Goal: Task Accomplishment & Management: Use online tool/utility

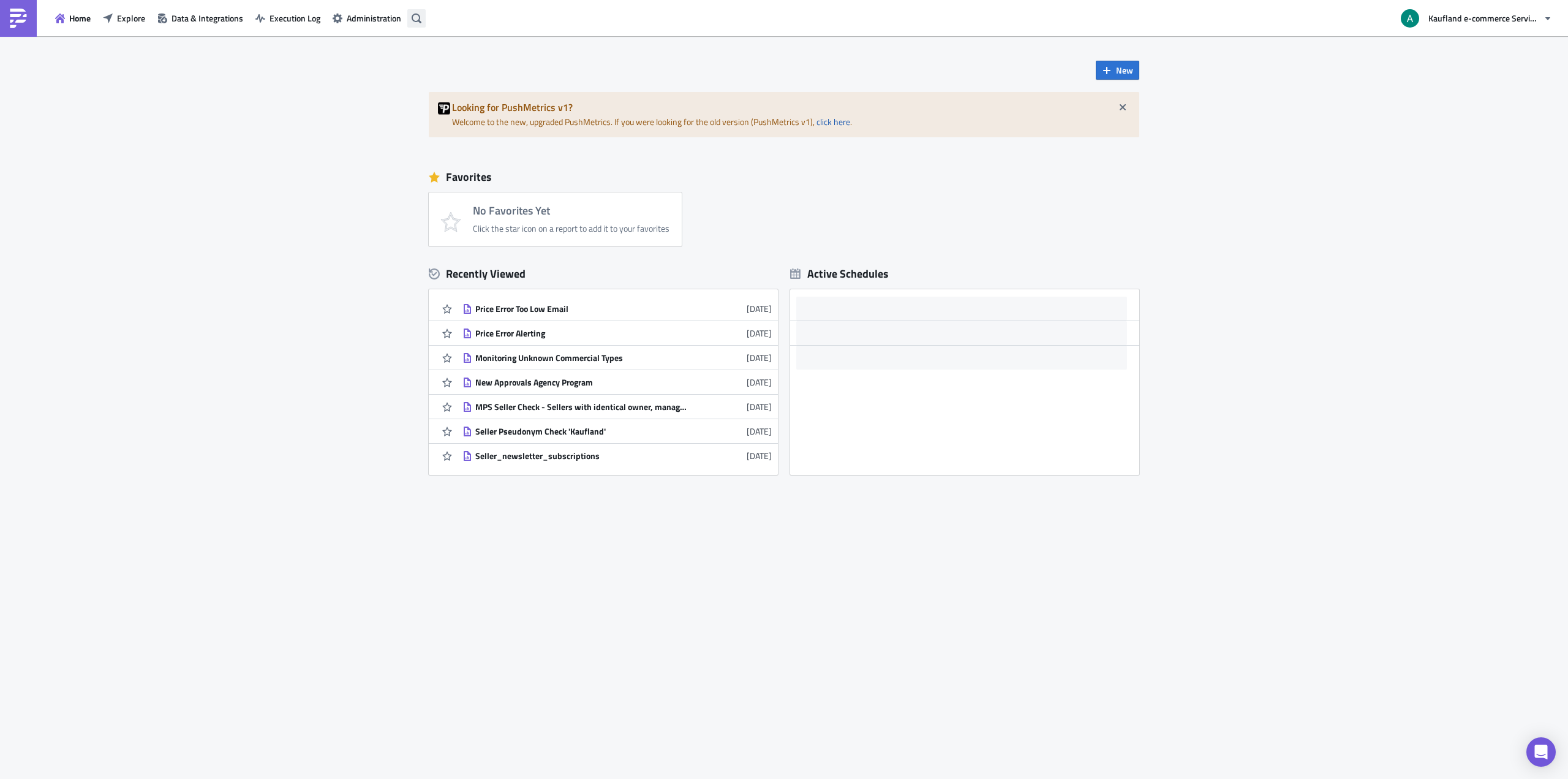
click at [420, 18] on icon "button" at bounding box center [416, 18] width 10 height 10
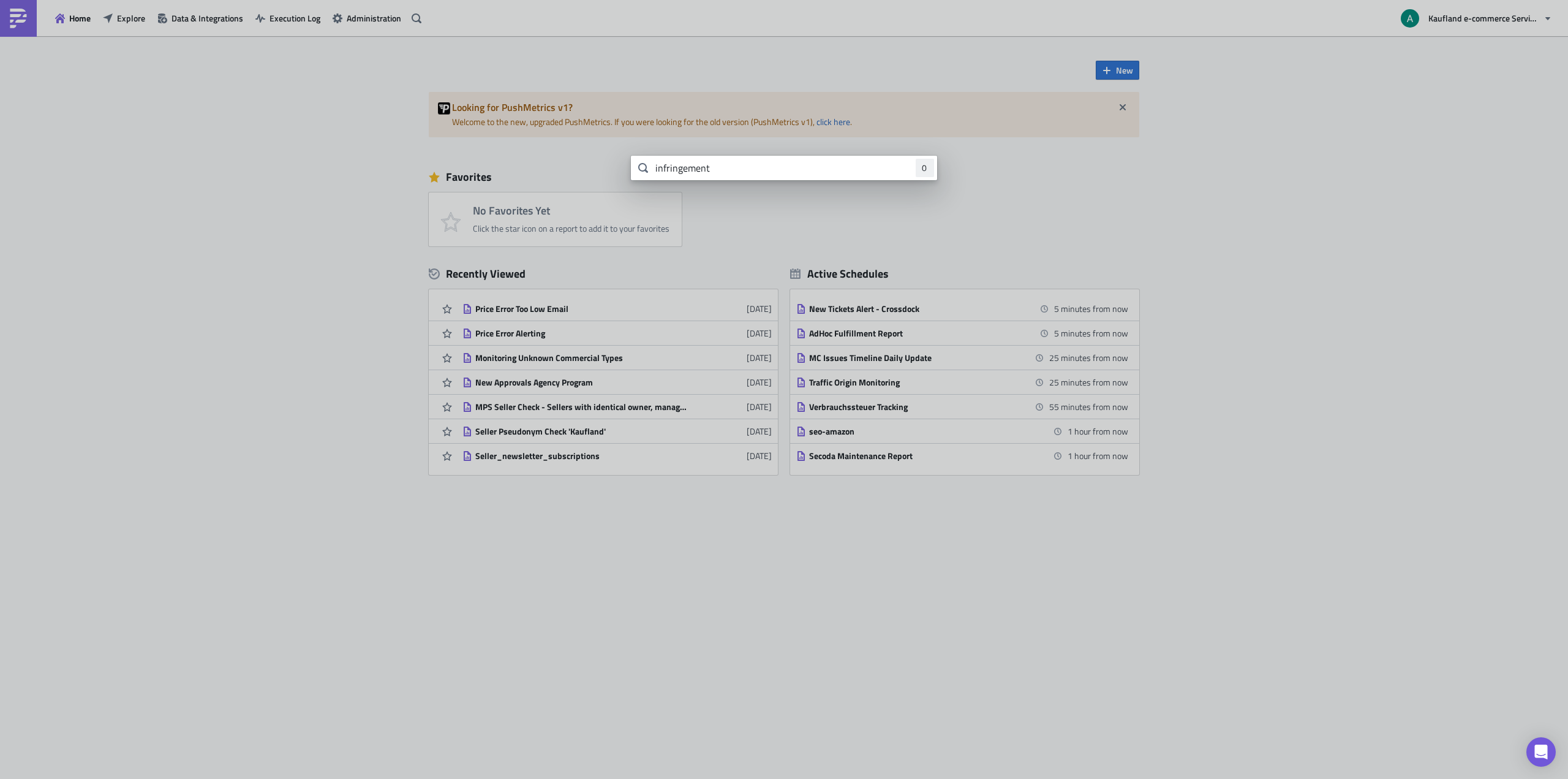
click at [768, 175] on input "infringement" at bounding box center [784, 168] width 306 height 24
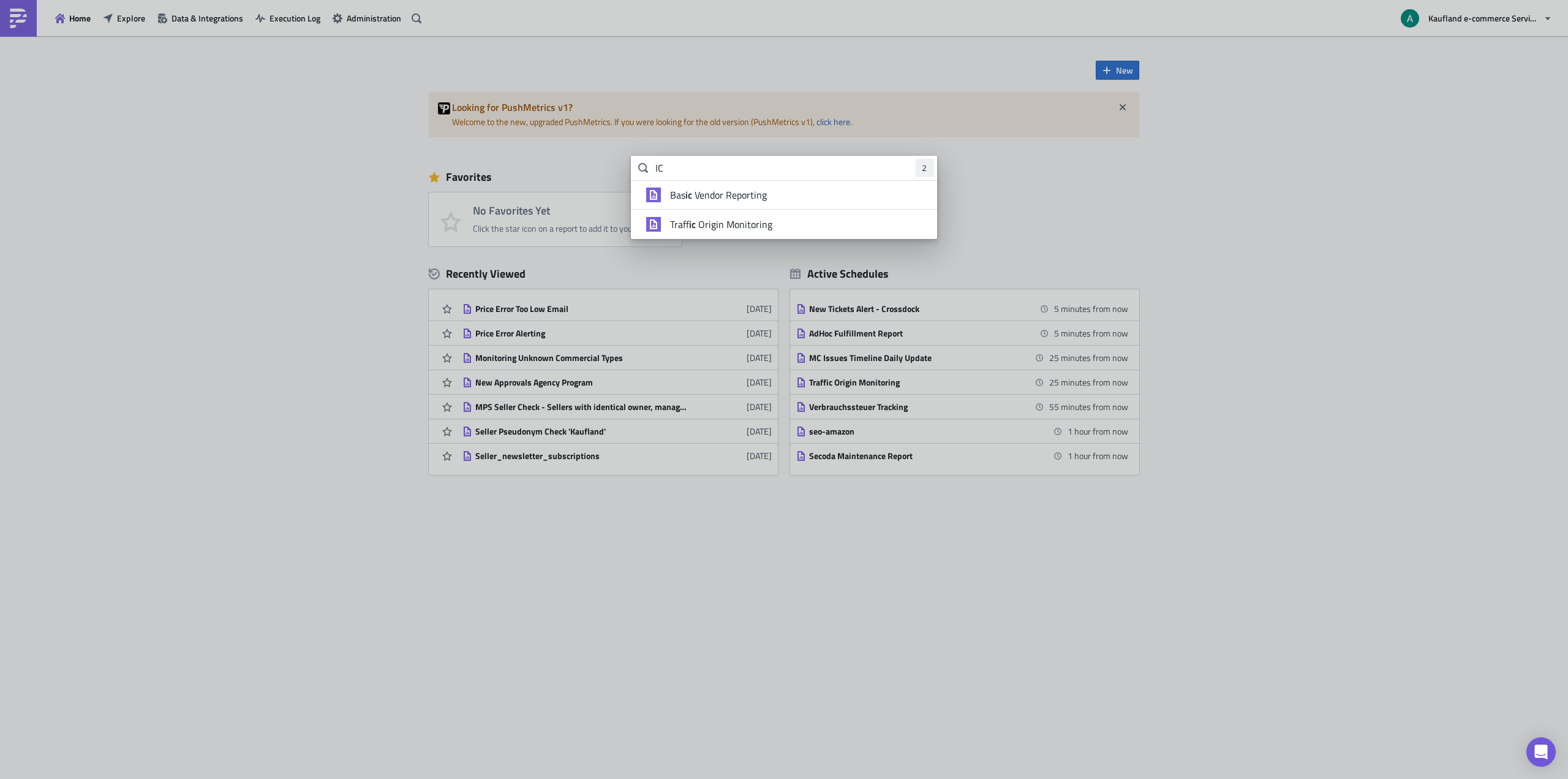
type input "I"
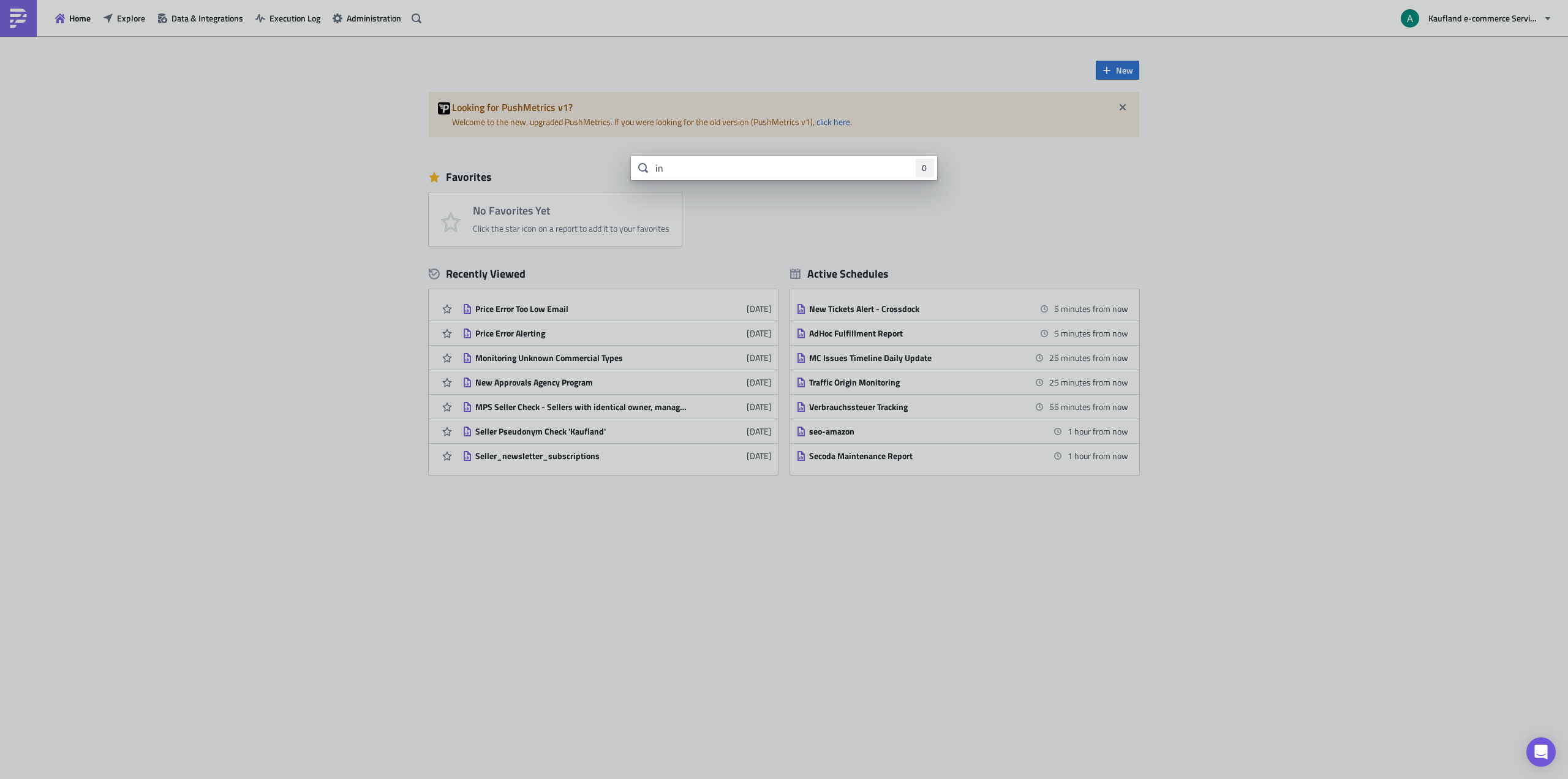
type input "i"
click at [356, 331] on body "Home Explore Data & Integrations Execution Log Administration Kaufland e-commer…" at bounding box center [784, 390] width 1568 height 780
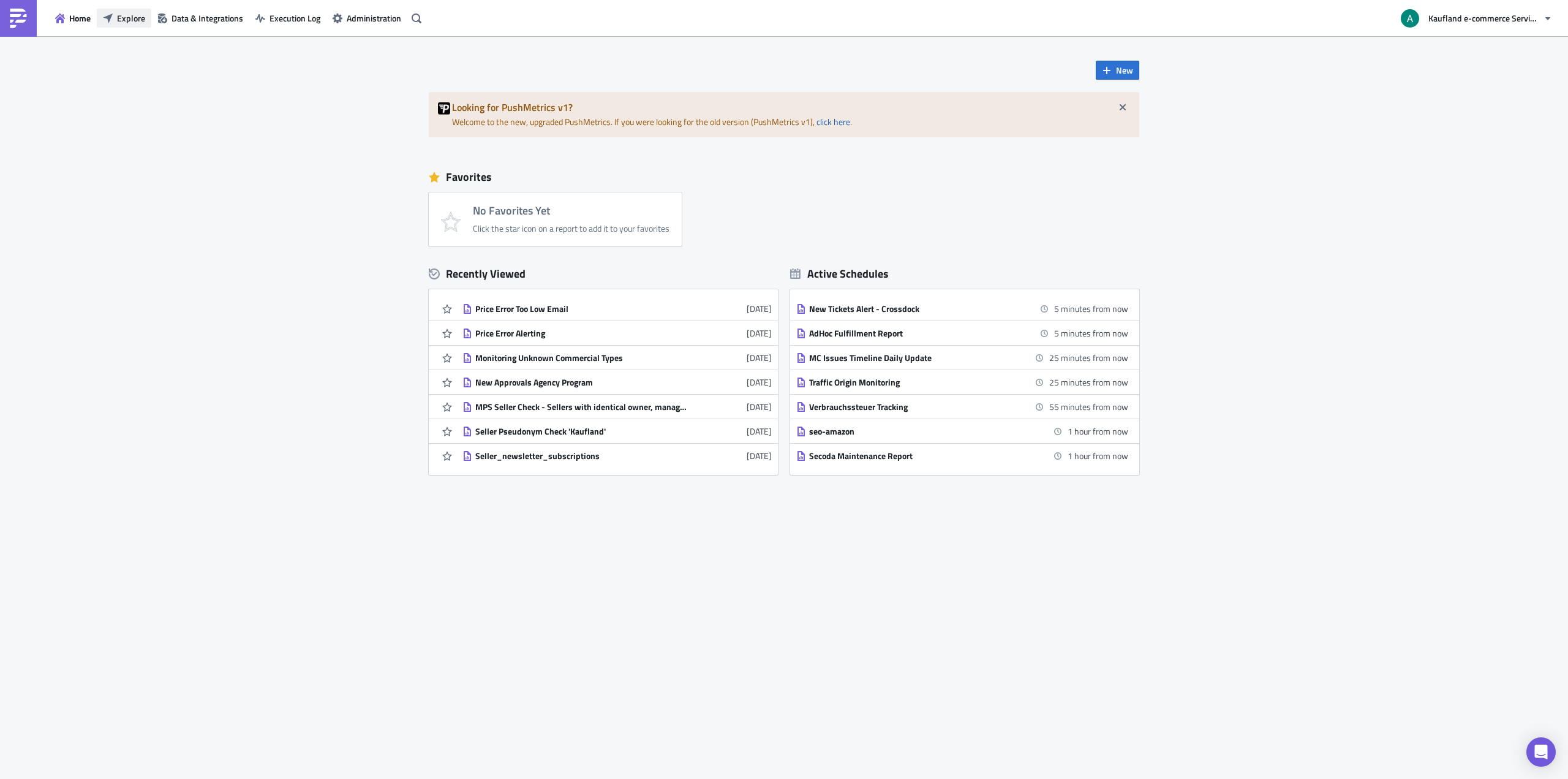
click at [109, 16] on icon "button" at bounding box center [108, 18] width 10 height 10
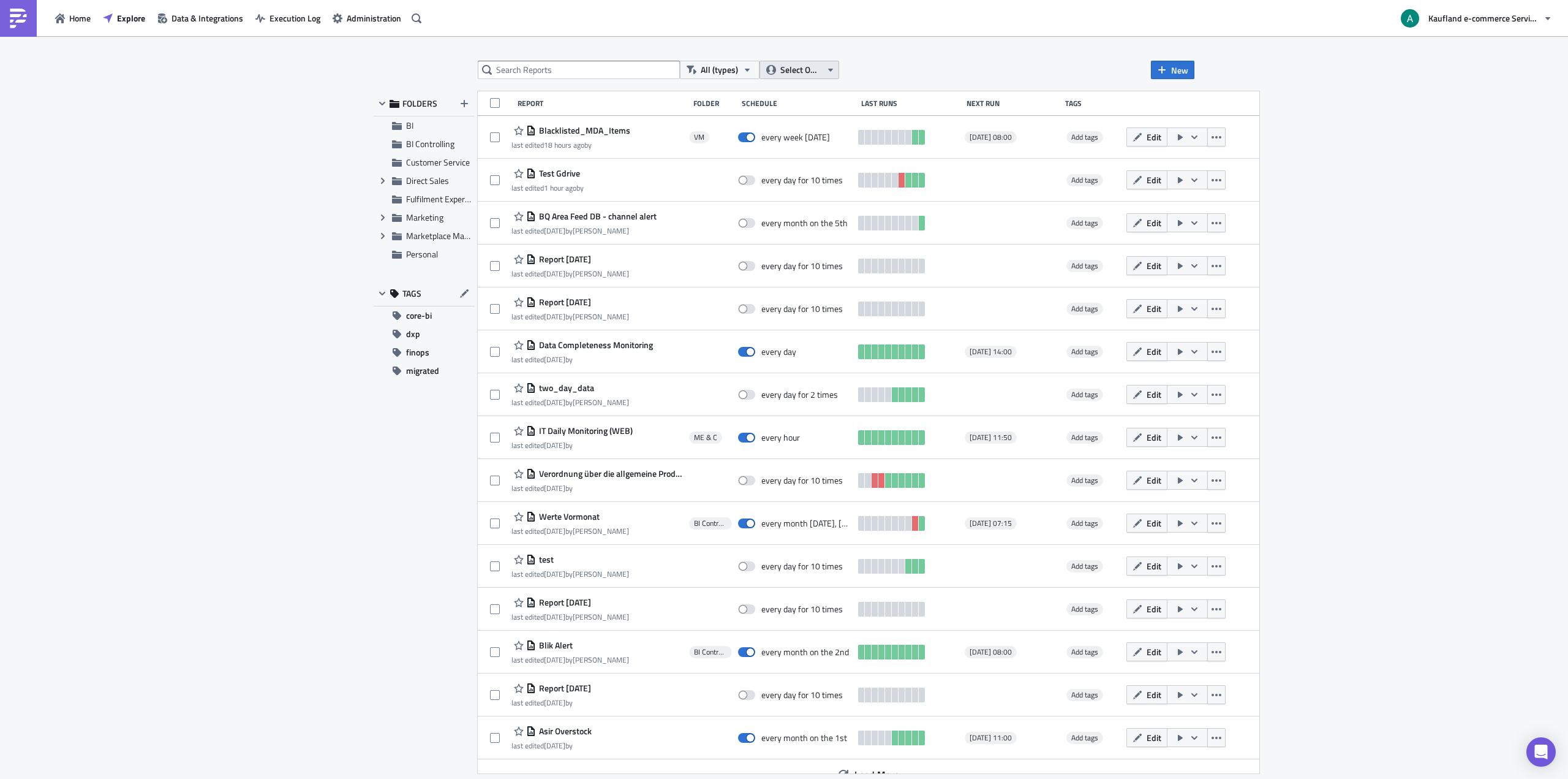
click at [804, 71] on span "Select Owner" at bounding box center [800, 69] width 41 height 13
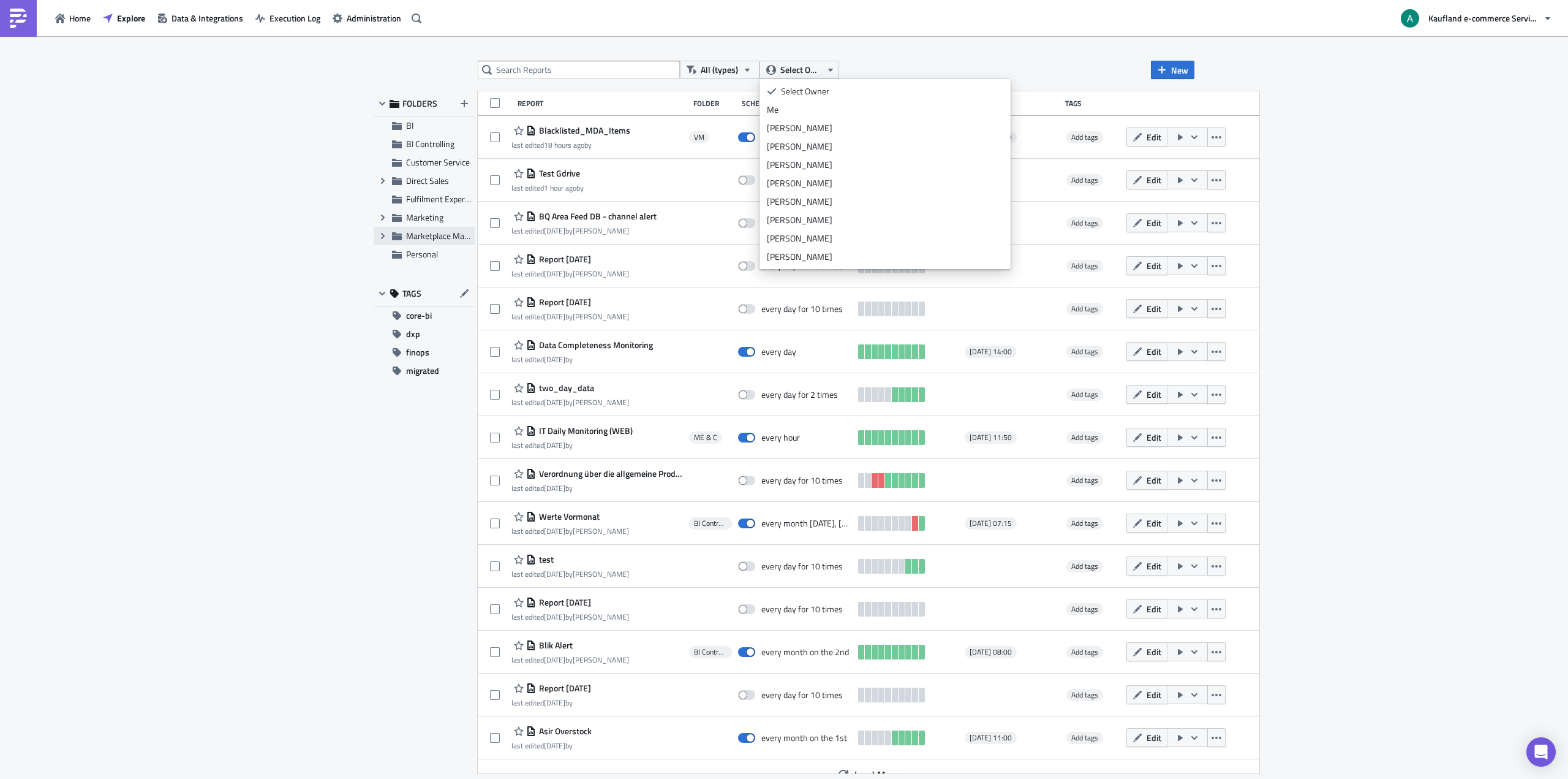
click at [420, 233] on span "Marketplace Management" at bounding box center [454, 236] width 96 height 13
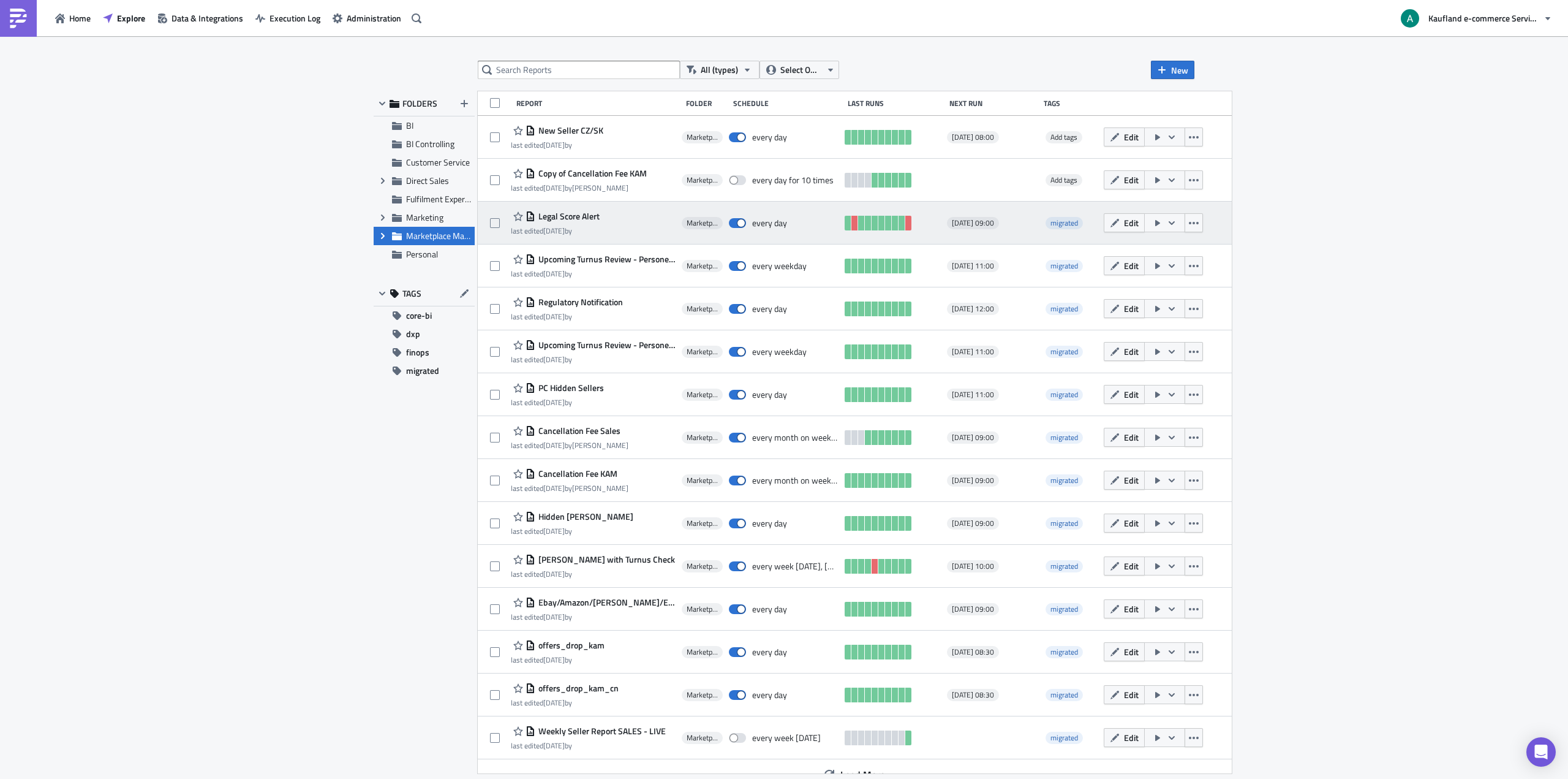
click at [588, 218] on span "Legal Score Alert" at bounding box center [567, 216] width 64 height 11
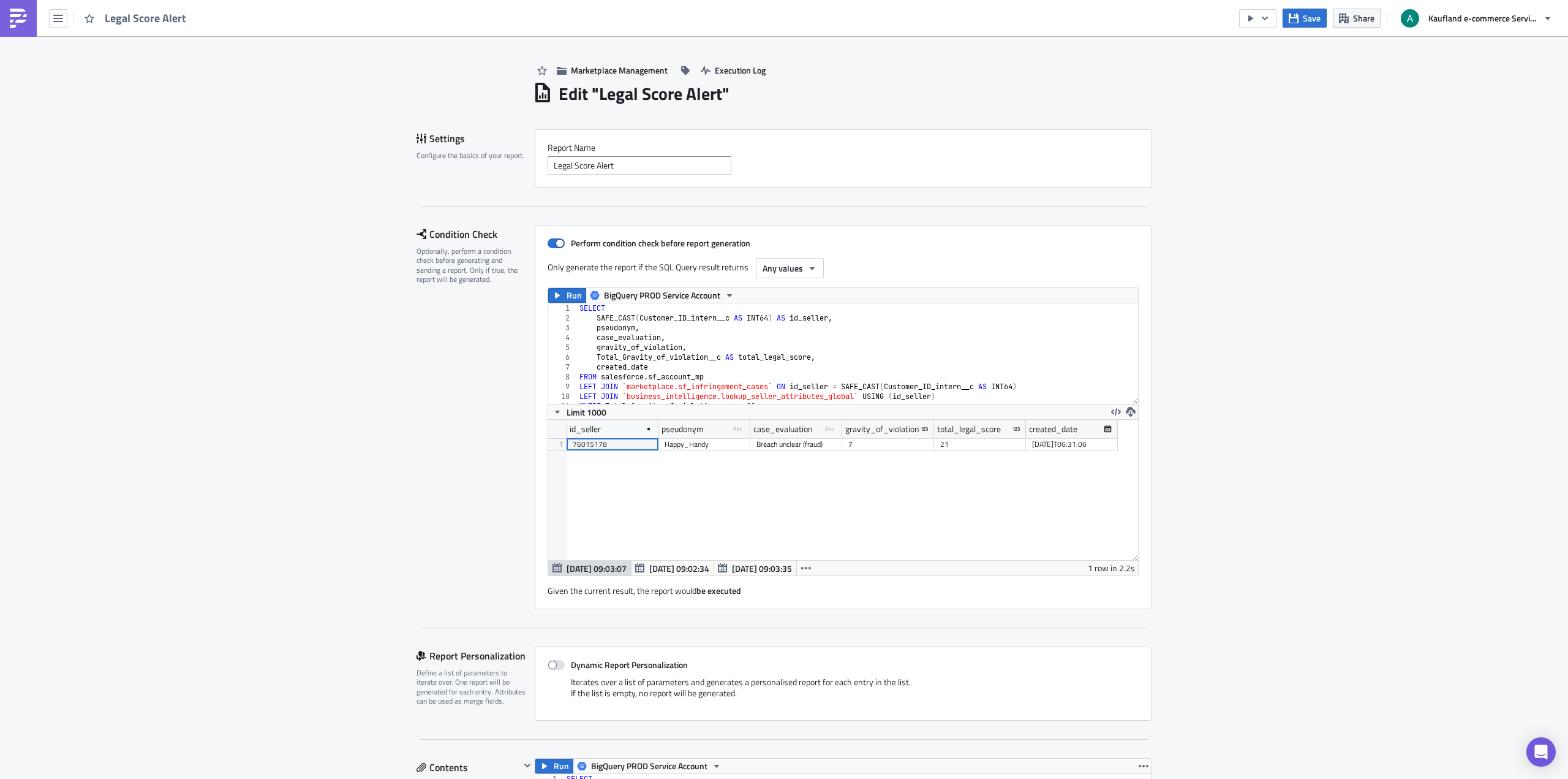
scroll to position [140, 590]
click at [778, 487] on div "id_seller pseudonym type-text Created with Sketch. case_evaluation type-text Cr…" at bounding box center [843, 490] width 590 height 140
